Goal: Navigation & Orientation: Find specific page/section

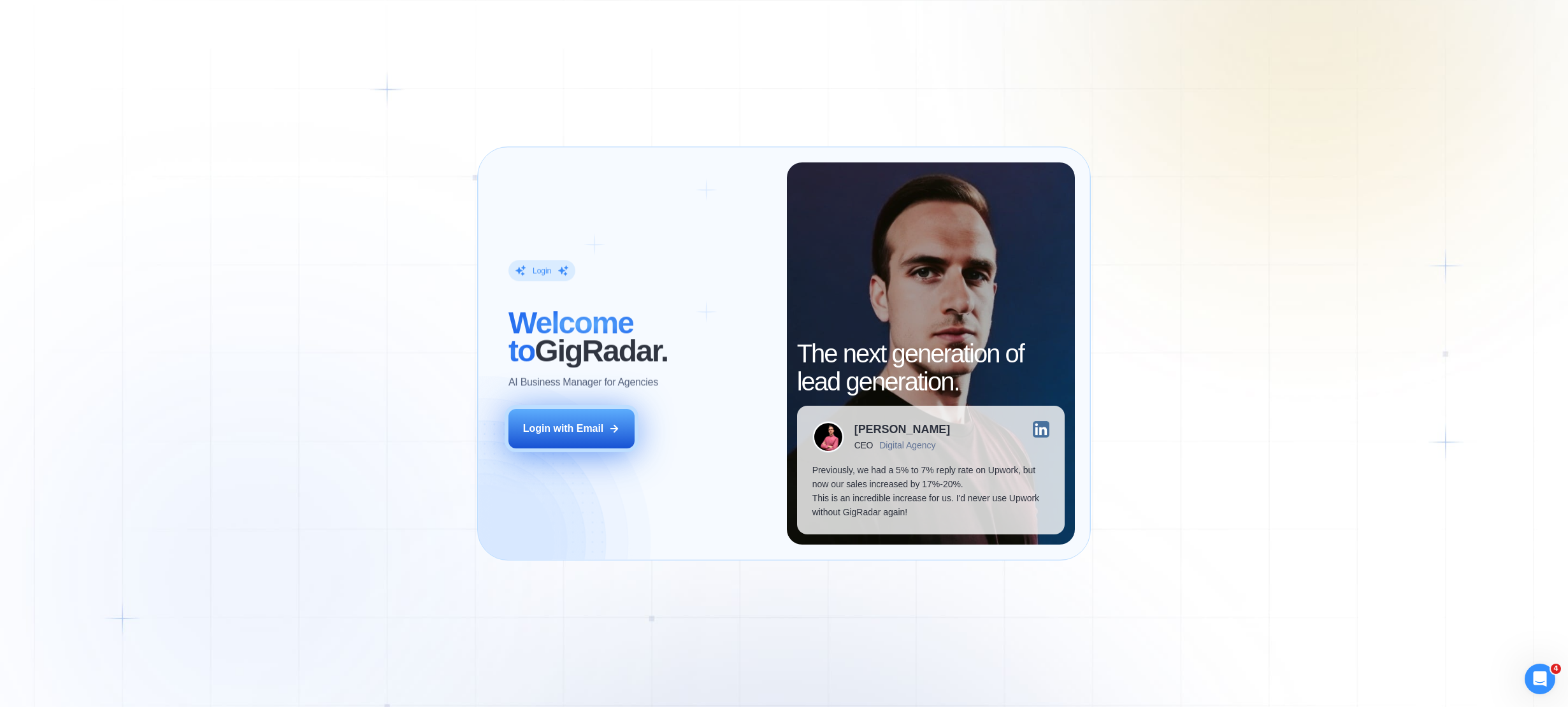
click at [576, 446] on button "Login with Email" at bounding box center [571, 429] width 126 height 39
click at [584, 426] on div "Login with Email" at bounding box center [563, 428] width 81 height 14
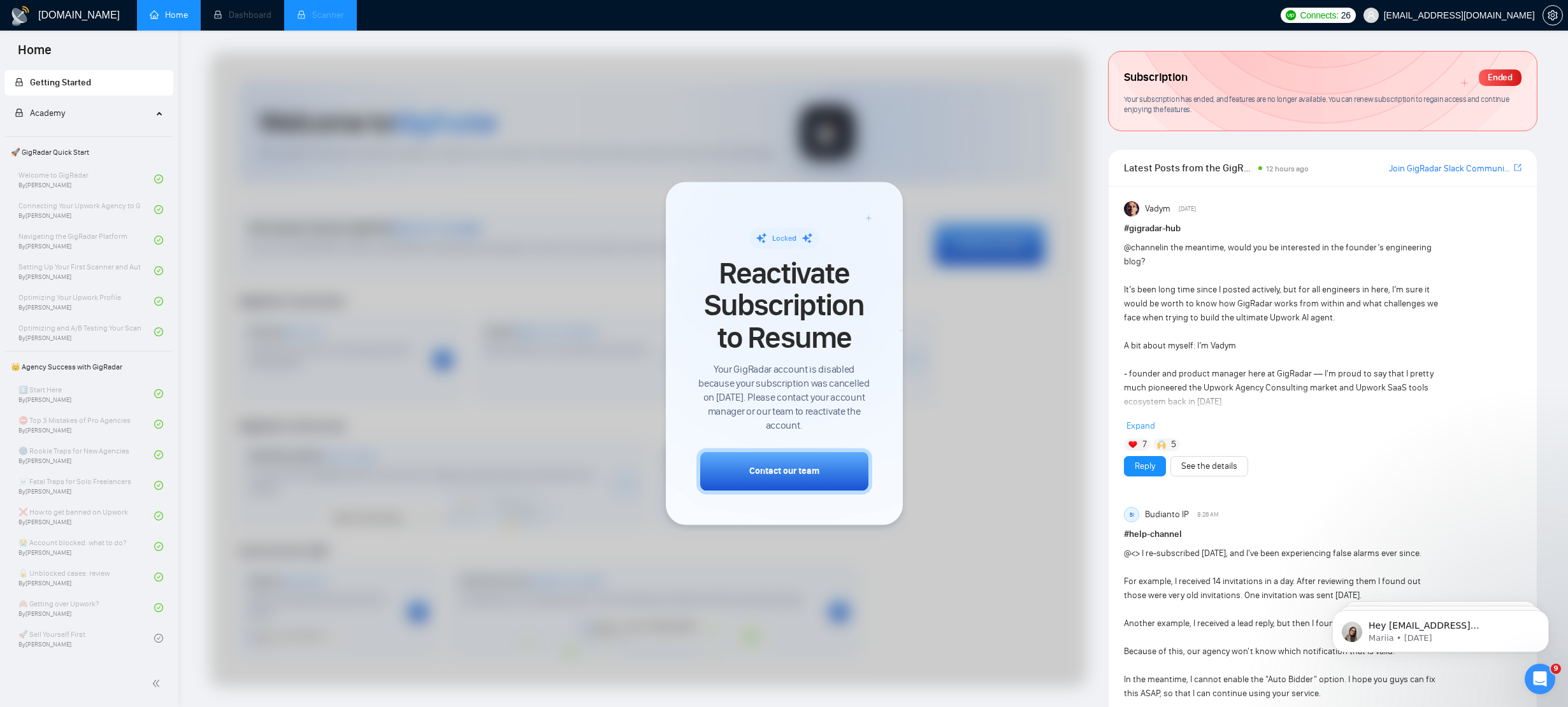
click at [331, 19] on li "Scanner" at bounding box center [321, 15] width 72 height 30
